Goal: Task Accomplishment & Management: Manage account settings

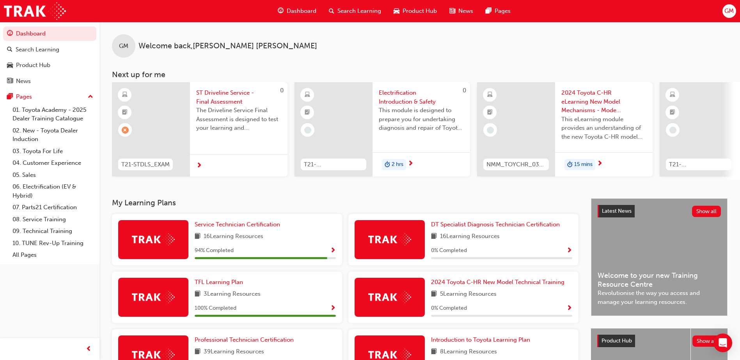
click at [724, 15] on div "GM" at bounding box center [730, 11] width 14 height 14
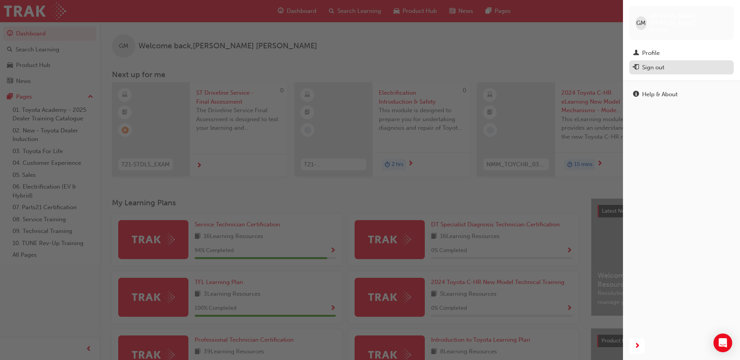
click at [661, 63] on div "Sign out" at bounding box center [653, 67] width 22 height 9
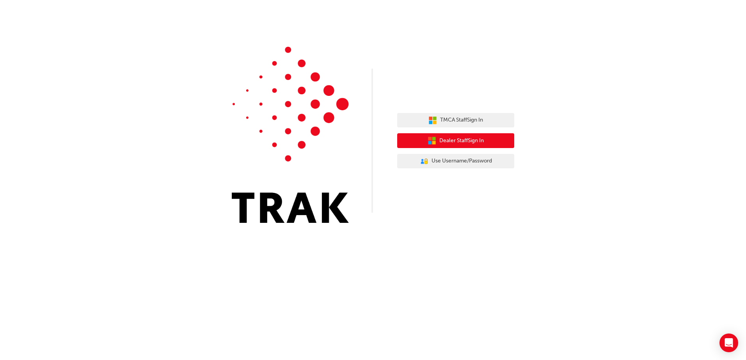
click at [466, 140] on span "Dealer Staff Sign In" at bounding box center [461, 141] width 44 height 9
